Goal: Information Seeking & Learning: Learn about a topic

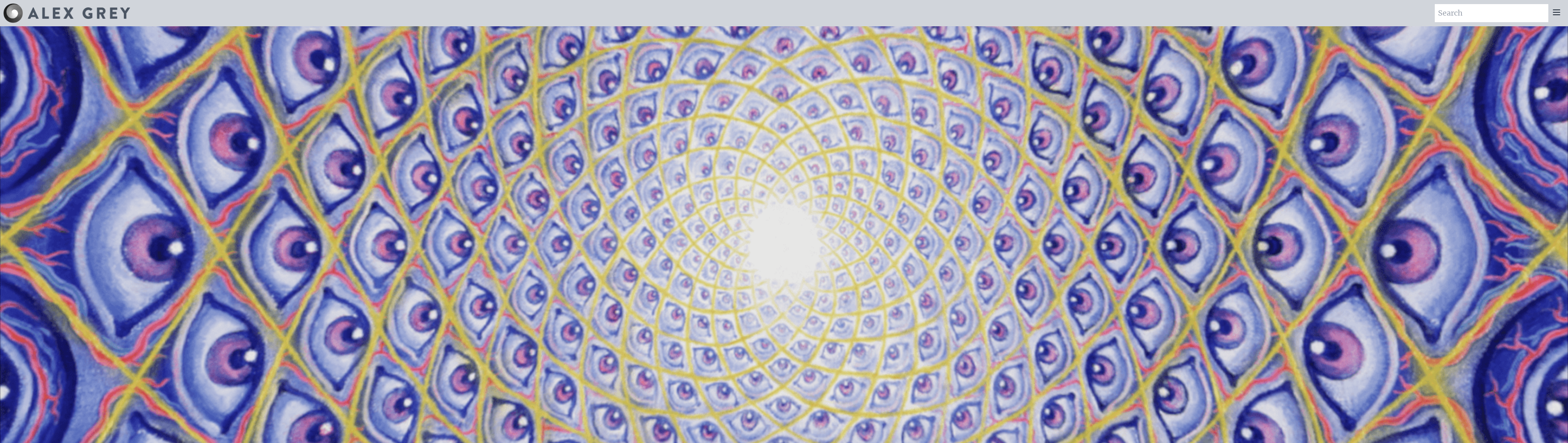
drag, startPoint x: 1091, startPoint y: 301, endPoint x: 1116, endPoint y: 259, distance: 48.9
click at [1115, 260] on video "Your browser does not support the video tag." at bounding box center [784, 248] width 1568 height 883
drag, startPoint x: 1220, startPoint y: 335, endPoint x: 1190, endPoint y: 373, distance: 48.4
click at [1190, 373] on video "Your browser does not support the video tag." at bounding box center [784, 248] width 1568 height 883
drag, startPoint x: 1045, startPoint y: 334, endPoint x: 1034, endPoint y: 335, distance: 11.0
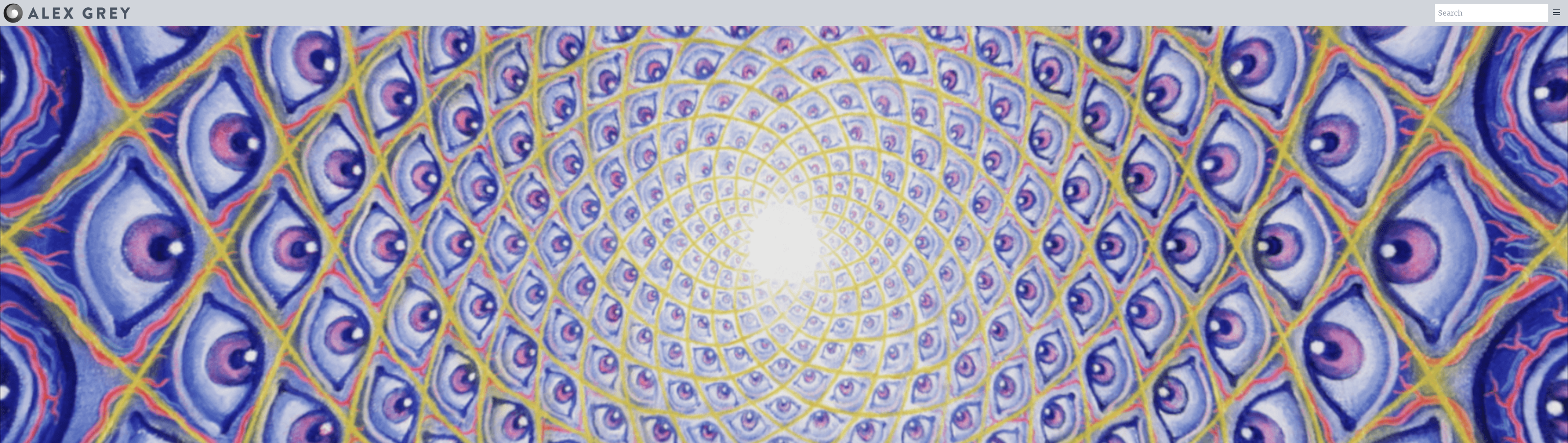
click at [1041, 335] on video "Your browser does not support the video tag." at bounding box center [784, 248] width 1568 height 883
drag, startPoint x: 945, startPoint y: 316, endPoint x: 953, endPoint y: 301, distance: 17.0
click at [953, 302] on video "Your browser does not support the video tag." at bounding box center [784, 248] width 1568 height 883
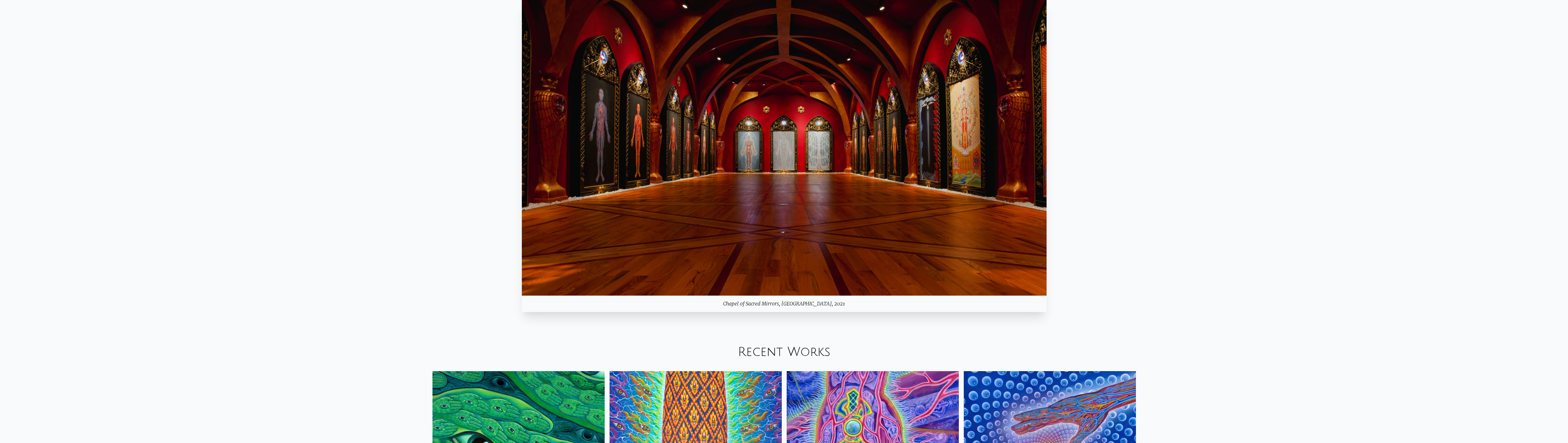
scroll to position [862, 0]
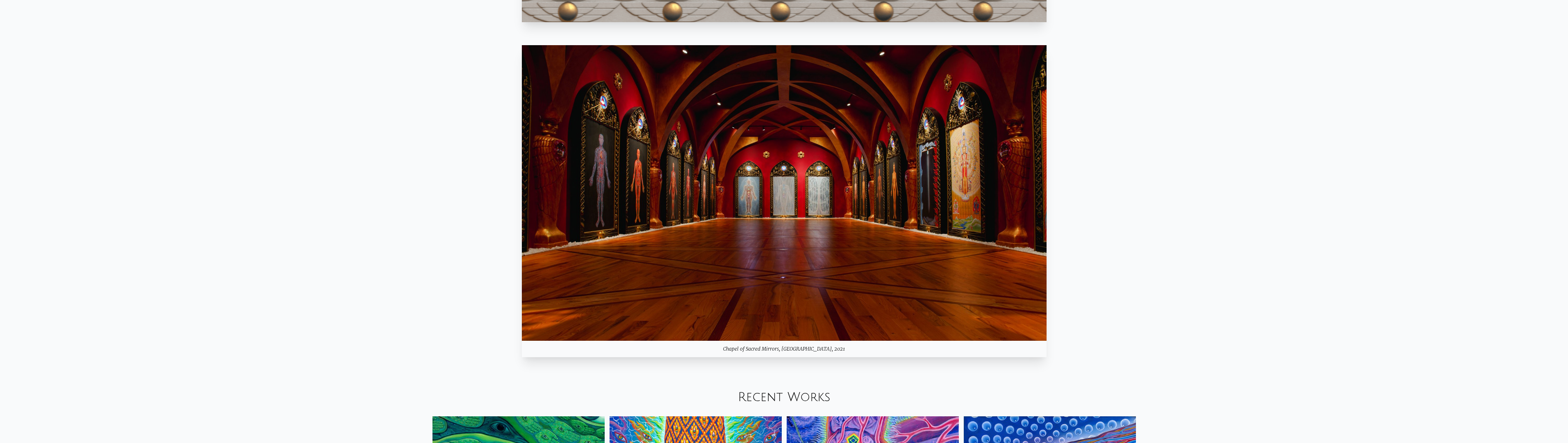
click at [945, 263] on img at bounding box center [784, 193] width 524 height 296
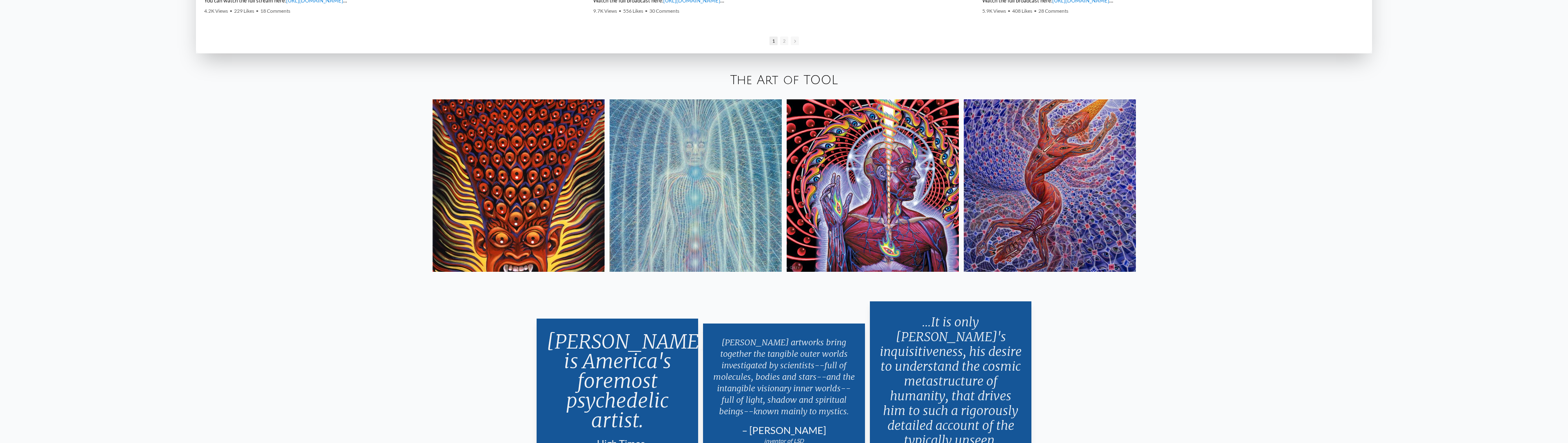
scroll to position [1847, 0]
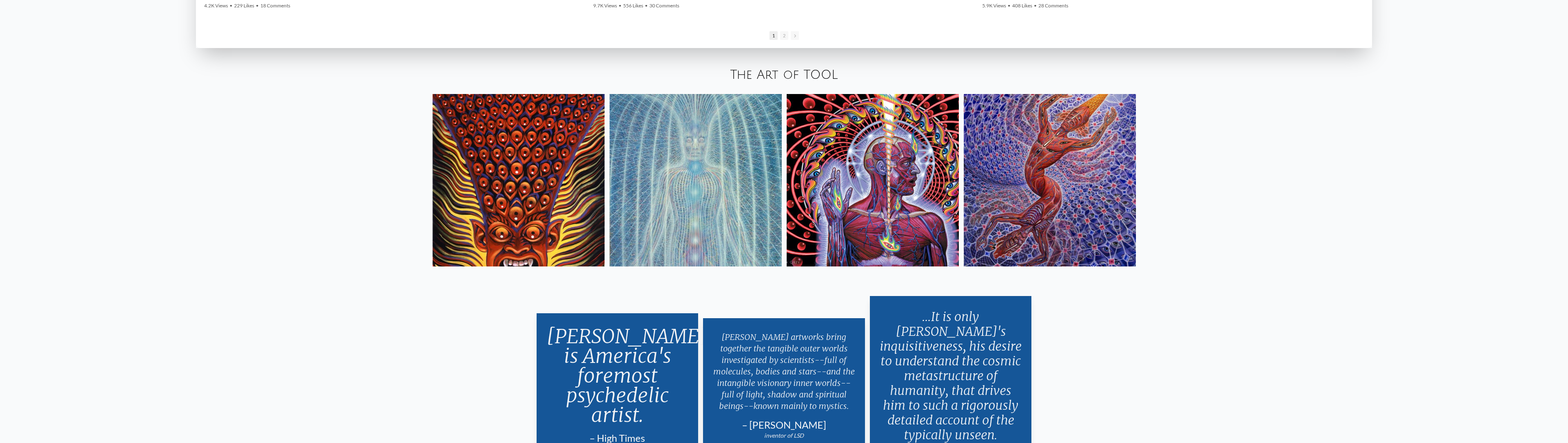
click at [946, 193] on img at bounding box center [873, 179] width 172 height 172
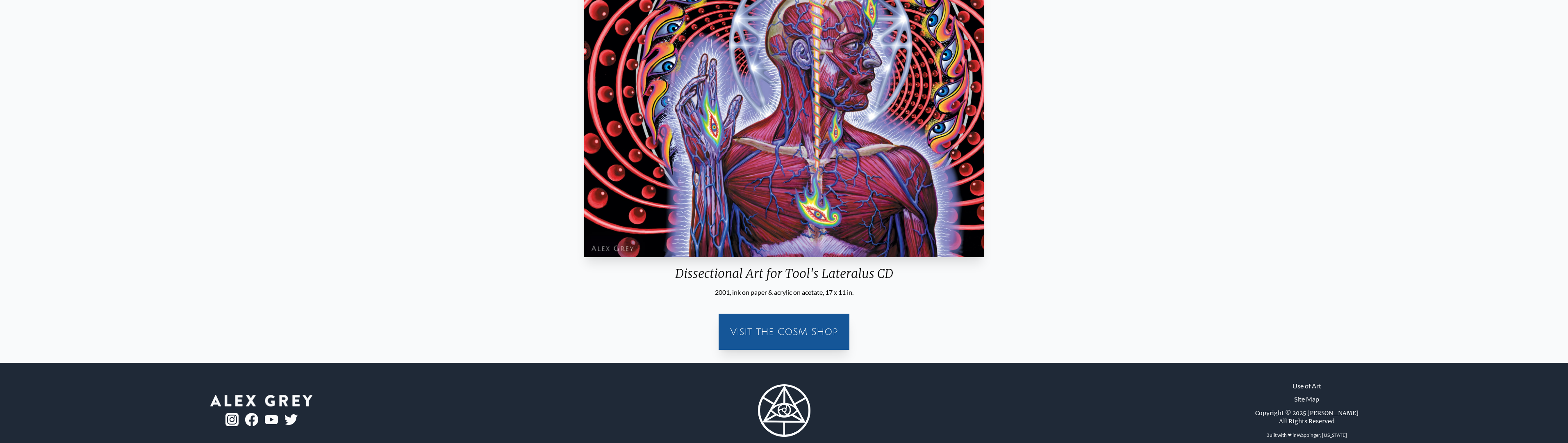
scroll to position [206, 0]
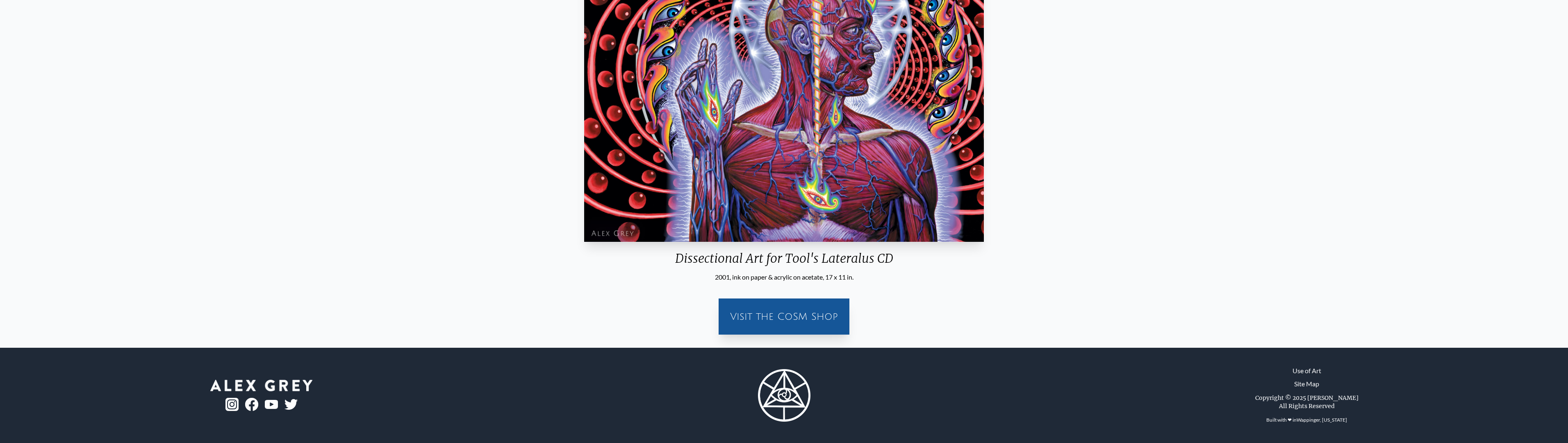
click at [818, 305] on div "Visit the CoSM Shop" at bounding box center [784, 316] width 121 height 26
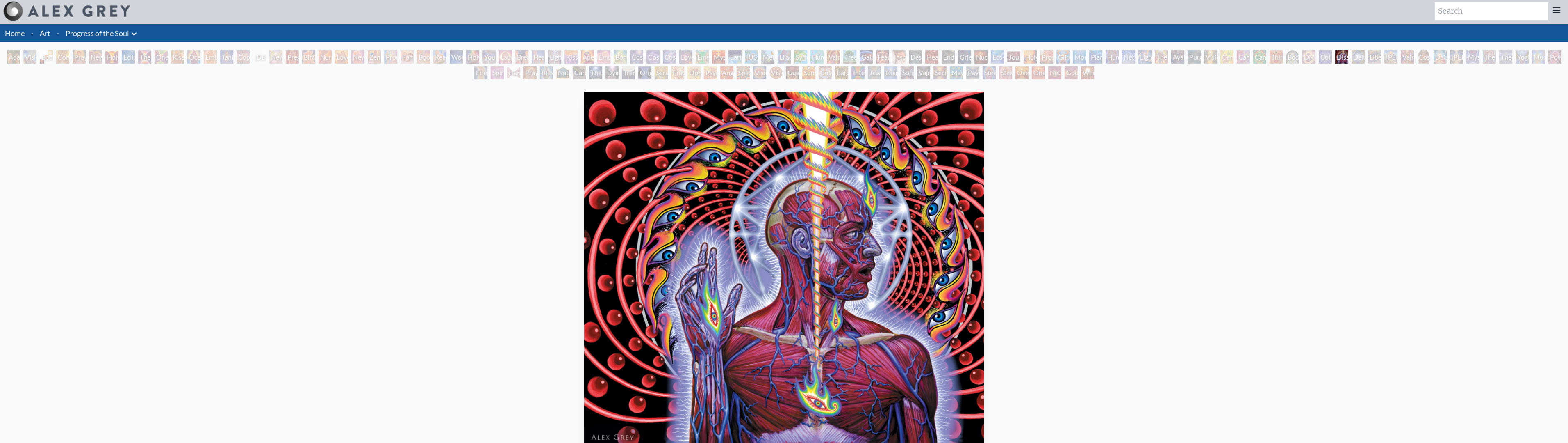
scroll to position [0, 0]
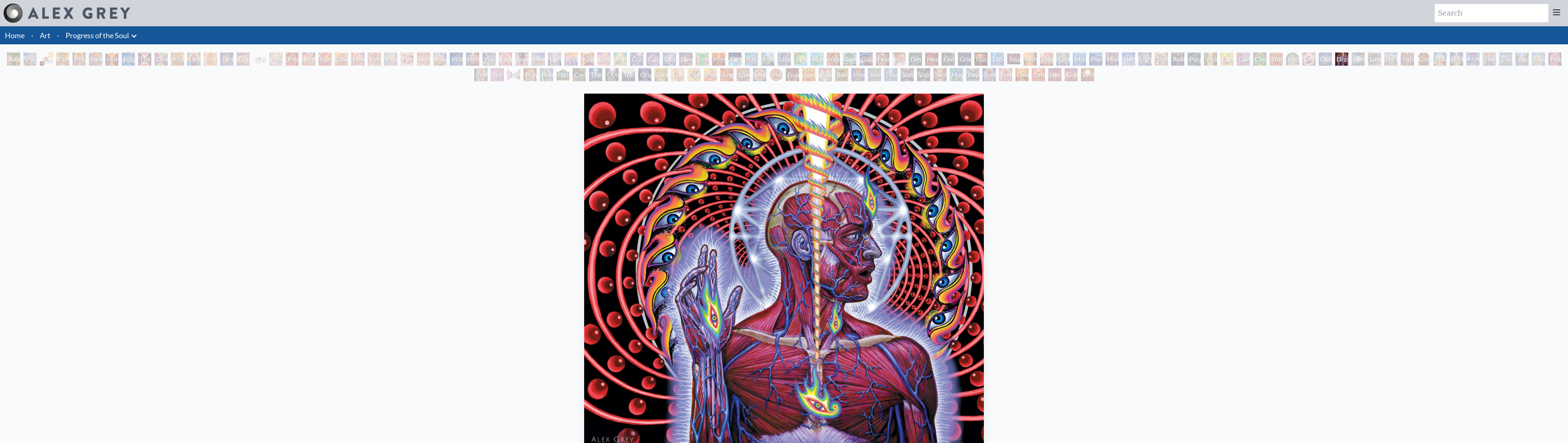
click at [1353, 58] on div "Deities & Demons Drinking from the Milky Pool" at bounding box center [1358, 59] width 13 height 13
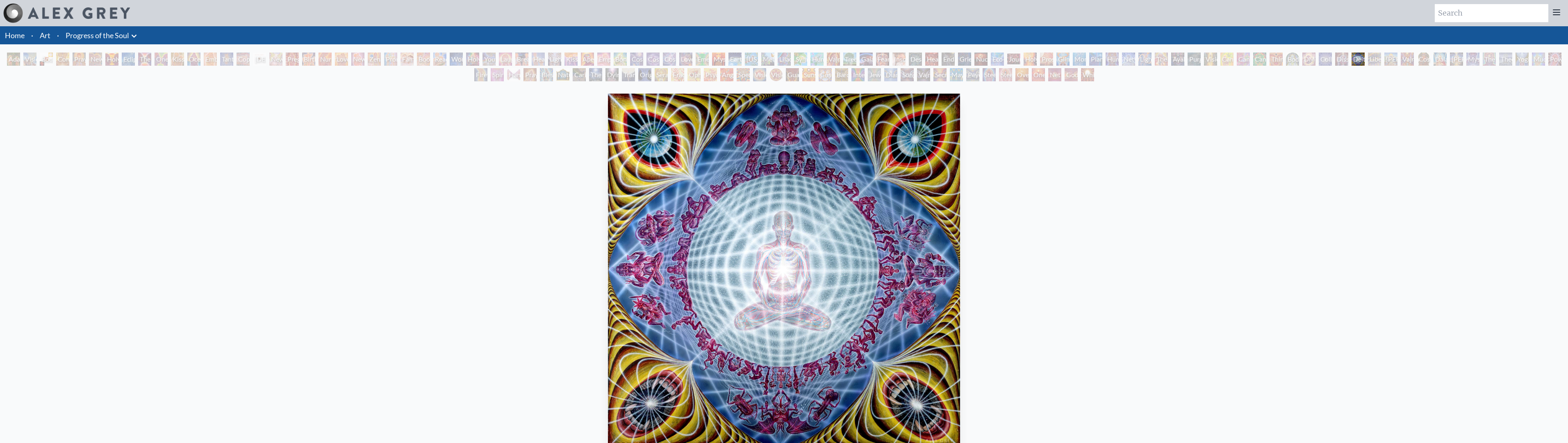
click at [1341, 58] on div "Dissectional Art for Tool's Lateralus CD" at bounding box center [1342, 59] width 13 height 13
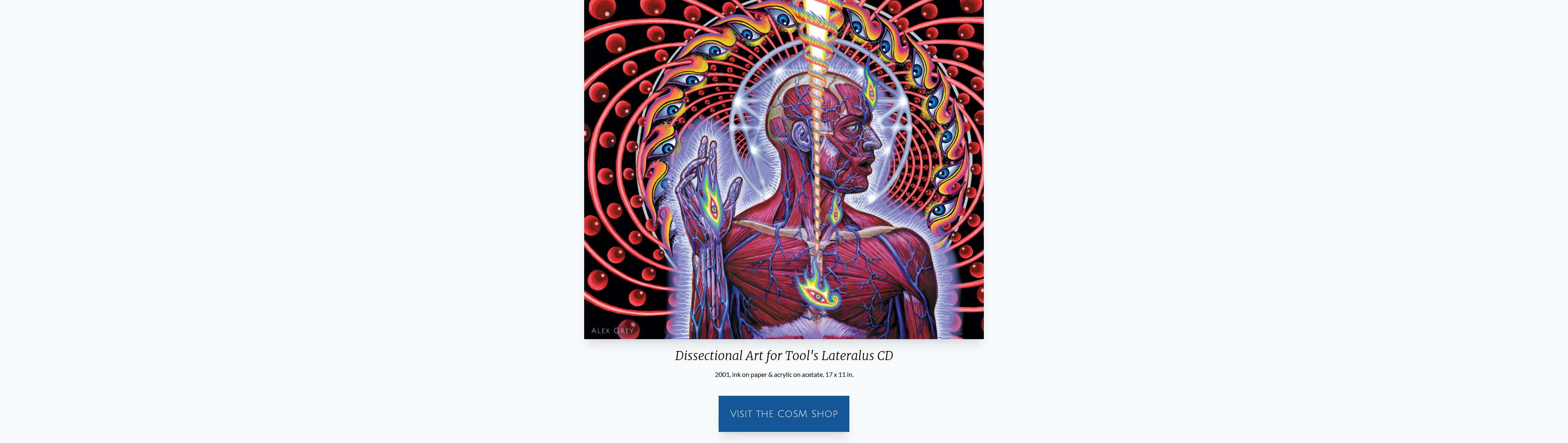
scroll to position [123, 0]
